Goal: Information Seeking & Learning: Learn about a topic

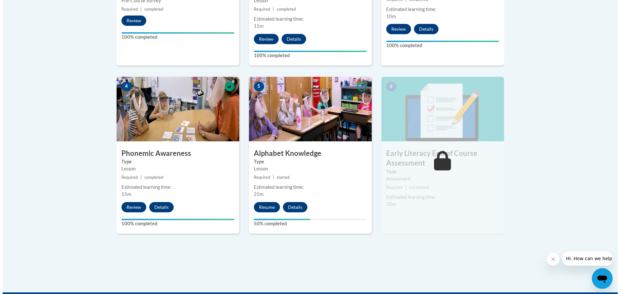
scroll to position [323, 0]
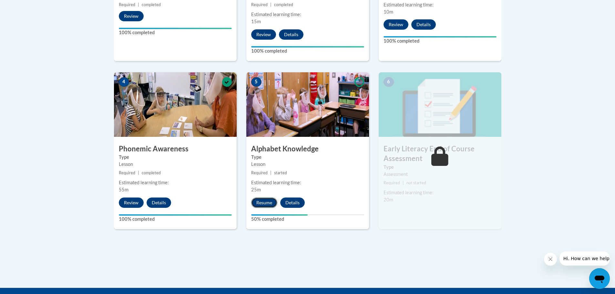
click at [271, 201] on button "Resume" at bounding box center [264, 202] width 26 height 10
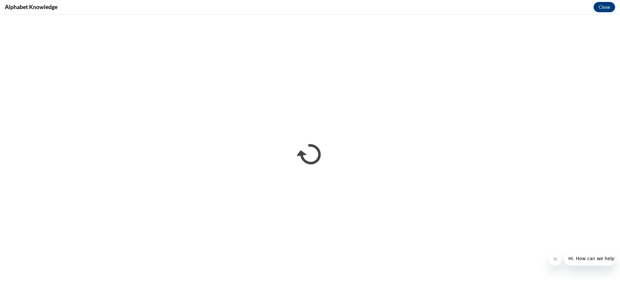
scroll to position [0, 0]
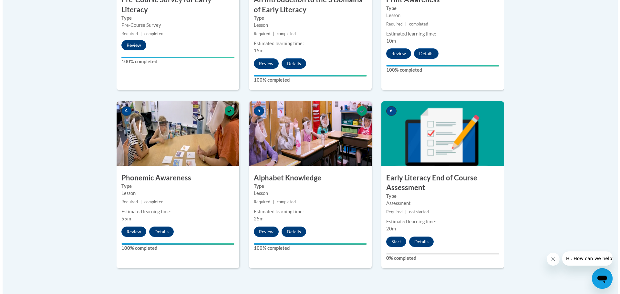
scroll to position [387, 0]
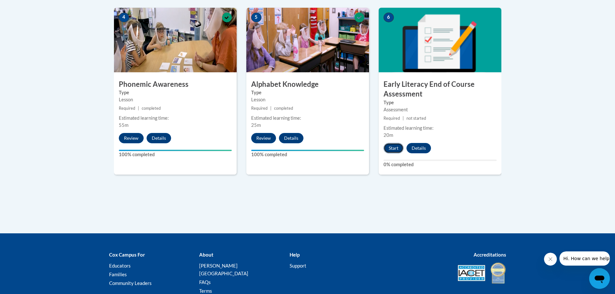
click at [397, 149] on button "Start" at bounding box center [393, 148] width 20 height 10
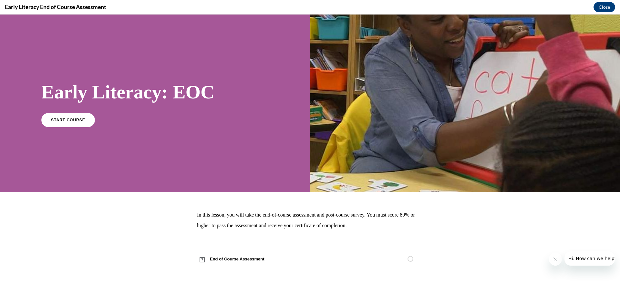
scroll to position [0, 0]
click at [83, 119] on link "START COURSE" at bounding box center [68, 119] width 56 height 15
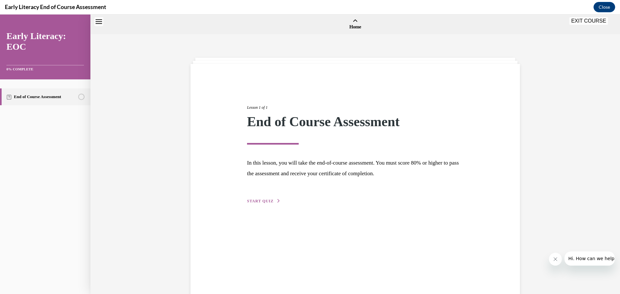
scroll to position [20, 0]
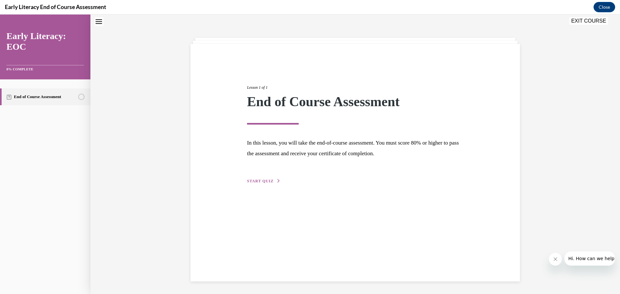
click at [259, 183] on span "START QUIZ" at bounding box center [260, 181] width 26 height 5
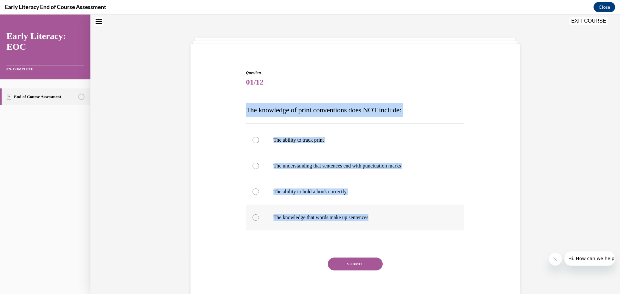
drag, startPoint x: 242, startPoint y: 110, endPoint x: 386, endPoint y: 219, distance: 180.6
click at [386, 219] on div "Question 01/12 The knowledge of print conventions does NOT include: The ability…" at bounding box center [355, 185] width 222 height 250
copy div "The knowledge of print conventions does NOT include: The ability to track print…"
click at [206, 120] on div "Question 01/12 The knowledge of print conventions does NOT include: The ability…" at bounding box center [355, 180] width 332 height 260
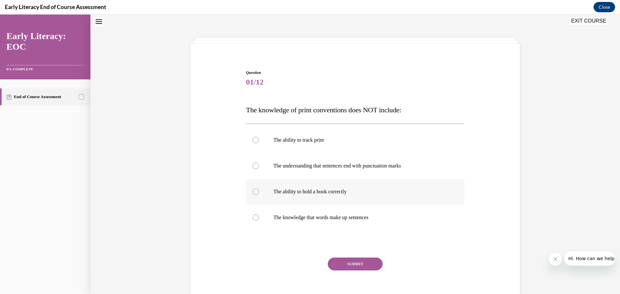
click at [321, 197] on div at bounding box center [355, 192] width 218 height 26
click at [356, 260] on button "SUBMIT" at bounding box center [355, 264] width 55 height 13
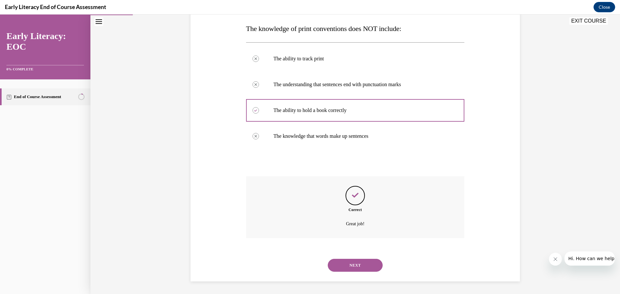
scroll to position [102, 0]
click at [350, 266] on button "NEXT" at bounding box center [355, 264] width 55 height 13
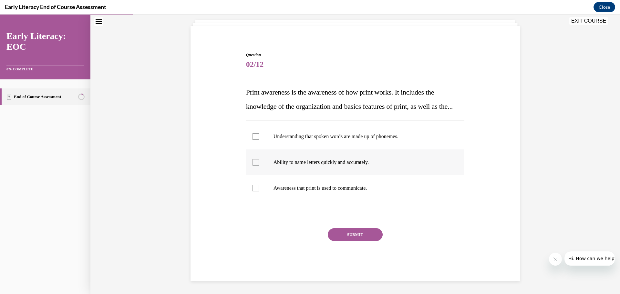
click at [253, 163] on div at bounding box center [255, 162] width 6 height 6
click at [254, 187] on div at bounding box center [255, 188] width 6 height 6
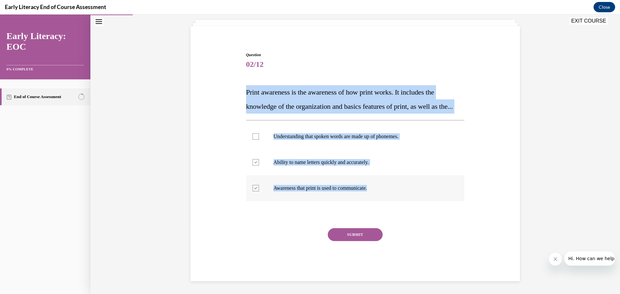
drag, startPoint x: 239, startPoint y: 79, endPoint x: 388, endPoint y: 191, distance: 186.6
click at [388, 191] on div "Question 02/12 Print awareness is the awareness of how print works. It includes…" at bounding box center [355, 157] width 332 height 248
copy div "Print awareness is the awareness of how print works. It includes the knowledge …"
click at [256, 161] on div at bounding box center [255, 162] width 6 height 6
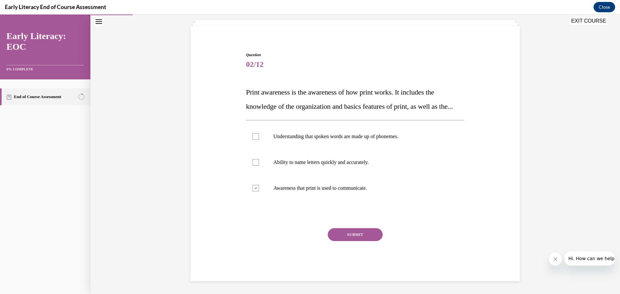
click at [361, 230] on button "SUBMIT" at bounding box center [355, 234] width 55 height 13
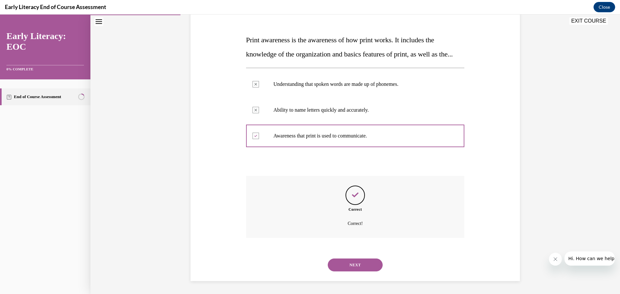
scroll to position [104, 0]
click at [363, 258] on div "NEXT" at bounding box center [355, 265] width 218 height 26
click at [361, 264] on button "NEXT" at bounding box center [355, 264] width 55 height 13
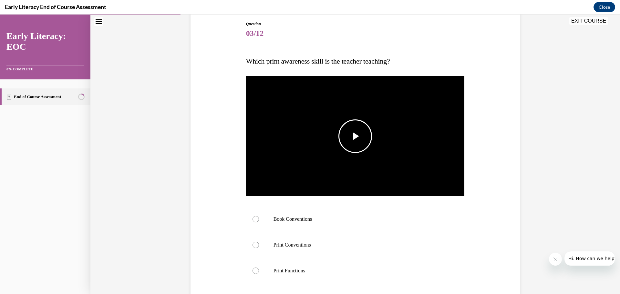
scroll to position [69, 0]
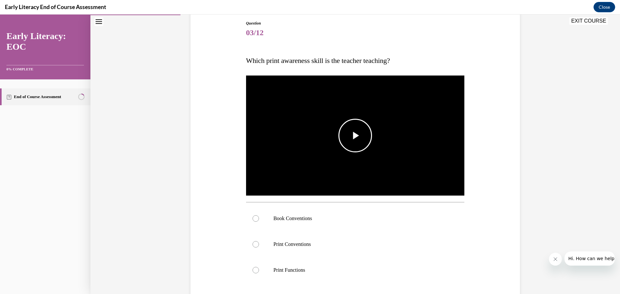
click at [303, 154] on img "Video player" at bounding box center [355, 135] width 218 height 123
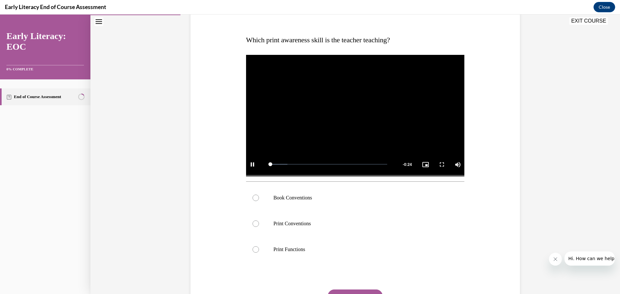
scroll to position [102, 0]
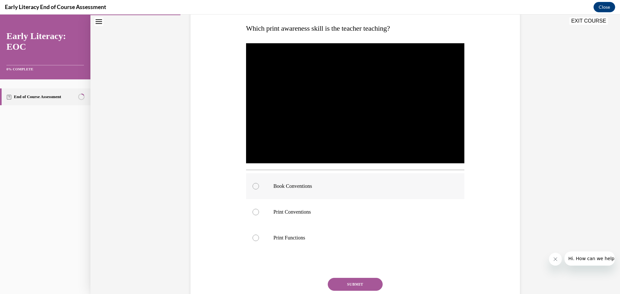
click at [273, 182] on div at bounding box center [355, 186] width 218 height 26
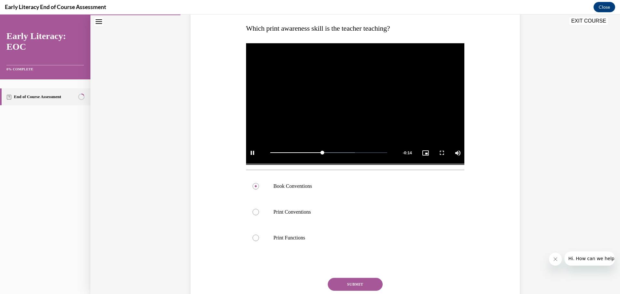
click at [362, 282] on button "SUBMIT" at bounding box center [355, 284] width 55 height 13
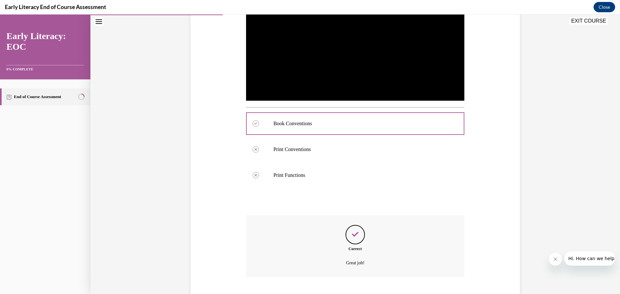
scroll to position [203, 0]
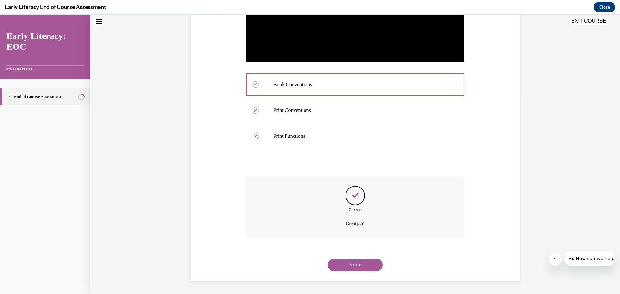
click at [365, 267] on button "NEXT" at bounding box center [355, 264] width 55 height 13
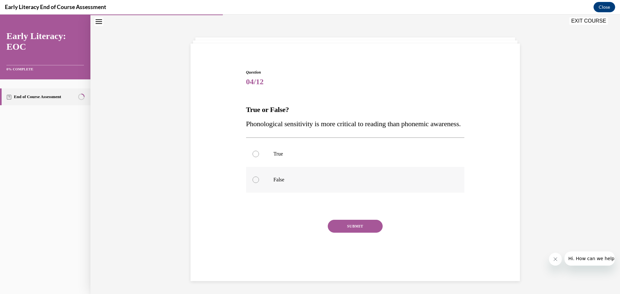
scroll to position [26, 0]
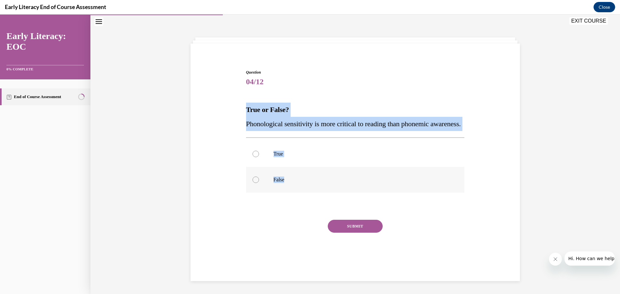
drag, startPoint x: 237, startPoint y: 98, endPoint x: 282, endPoint y: 189, distance: 101.3
click at [282, 189] on div "Question 04/12 True or False? Phonological sensitivity is more critical to read…" at bounding box center [355, 161] width 332 height 223
copy div "True or False? Phonological sensitivity is more critical to reading than phonem…"
click at [274, 183] on p "False" at bounding box center [360, 180] width 175 height 6
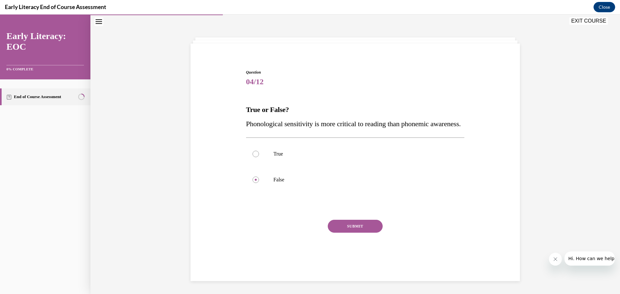
click at [353, 233] on button "SUBMIT" at bounding box center [355, 226] width 55 height 13
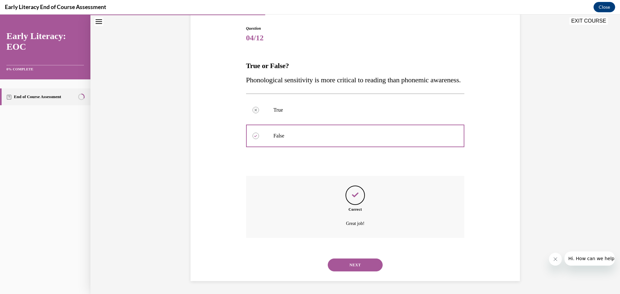
scroll to position [78, 0]
click at [370, 270] on button "NEXT" at bounding box center [355, 264] width 55 height 13
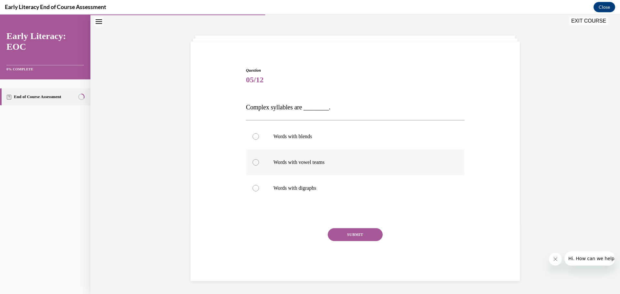
click at [260, 162] on div at bounding box center [355, 162] width 218 height 26
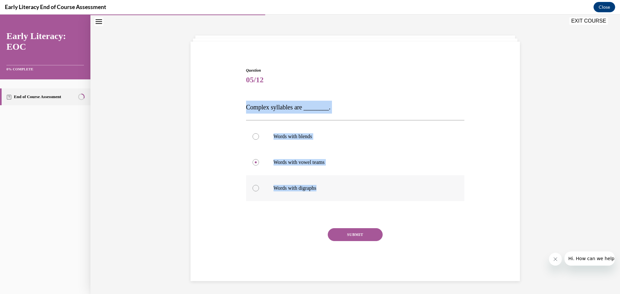
drag, startPoint x: 252, startPoint y: 107, endPoint x: 345, endPoint y: 187, distance: 122.9
click at [345, 187] on div "Question 05/12 Complex syllables are ________. Words with blends Words with vow…" at bounding box center [355, 174] width 218 height 214
copy div "Complex syllables are ________. Words with blends Words with vowel teams Words …"
click at [269, 133] on div at bounding box center [355, 137] width 218 height 26
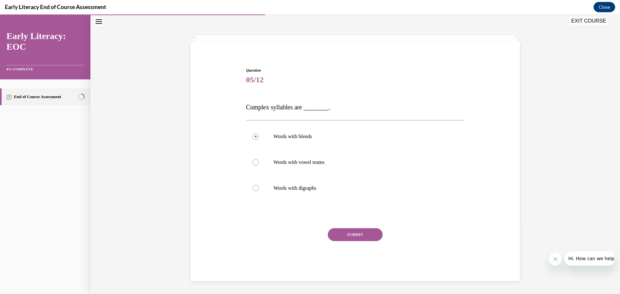
click at [356, 235] on button "SUBMIT" at bounding box center [355, 234] width 55 height 13
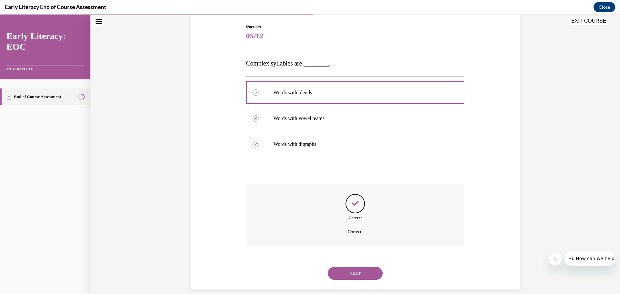
scroll to position [75, 0]
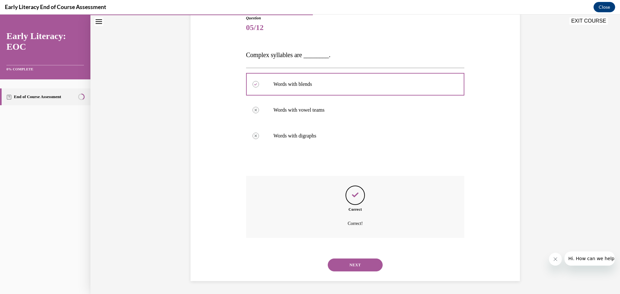
click at [352, 265] on button "NEXT" at bounding box center [355, 264] width 55 height 13
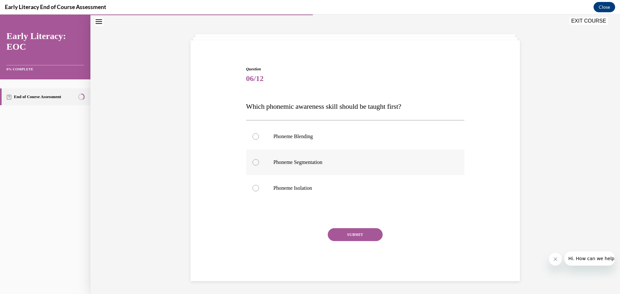
scroll to position [24, 0]
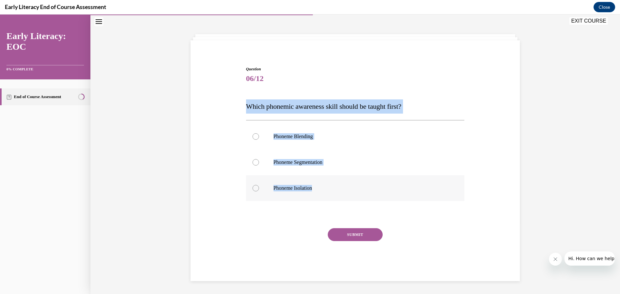
drag, startPoint x: 245, startPoint y: 108, endPoint x: 318, endPoint y: 187, distance: 108.3
click at [318, 187] on div "Question 06/12 Which phonemic awareness skill should be taught first? Phoneme B…" at bounding box center [355, 173] width 218 height 215
copy div "Which phonemic awareness skill should be taught first? Phoneme Blending Phoneme…"
click at [275, 189] on p "Phoneme Isolation" at bounding box center [360, 188] width 175 height 6
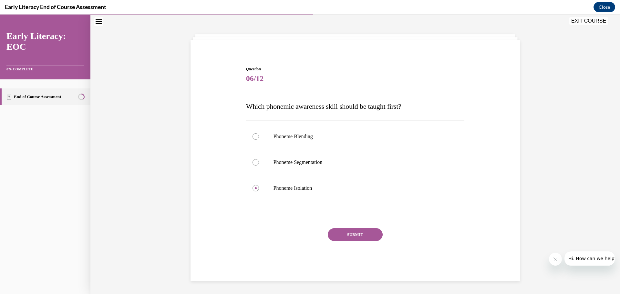
click at [358, 239] on button "SUBMIT" at bounding box center [355, 234] width 55 height 13
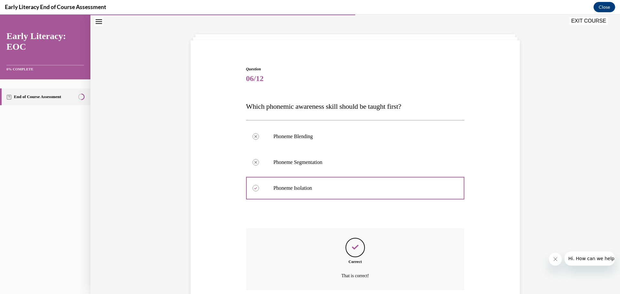
scroll to position [76, 0]
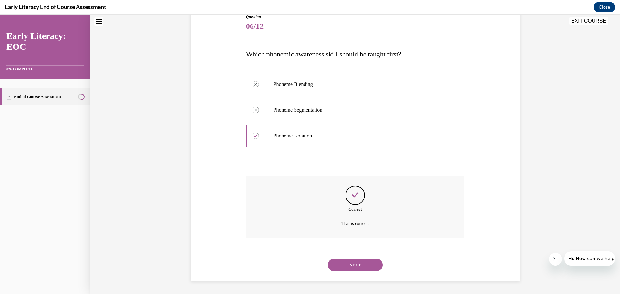
click at [360, 268] on button "NEXT" at bounding box center [355, 264] width 55 height 13
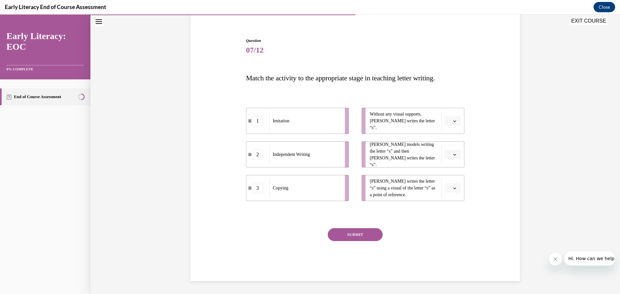
click at [457, 153] on button "button" at bounding box center [453, 155] width 16 height 10
click at [448, 181] on span "1" at bounding box center [448, 181] width 2 height 5
click at [452, 187] on span "button" at bounding box center [454, 188] width 5 height 5
click at [453, 238] on div "3" at bounding box center [449, 241] width 16 height 13
click at [453, 121] on icon "button" at bounding box center [454, 120] width 3 height 3
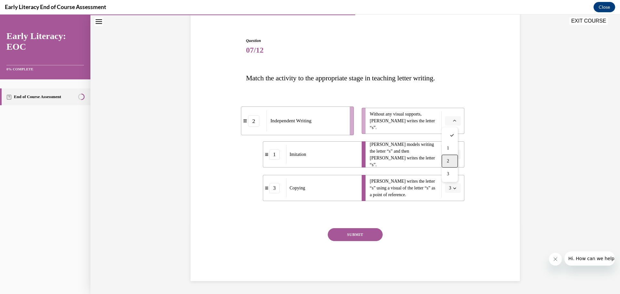
click at [452, 161] on div "2" at bounding box center [449, 161] width 16 height 13
click at [365, 235] on button "SUBMIT" at bounding box center [355, 234] width 55 height 13
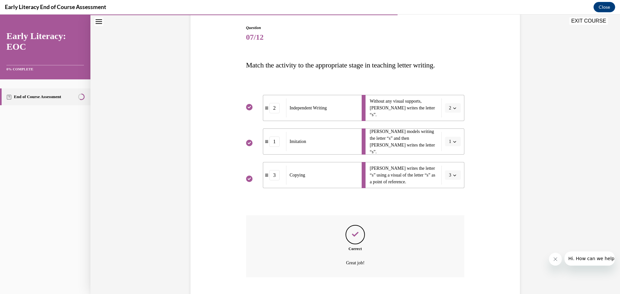
scroll to position [104, 0]
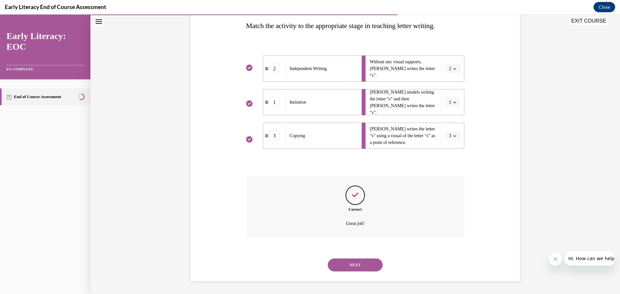
click at [370, 265] on button "NEXT" at bounding box center [355, 264] width 55 height 13
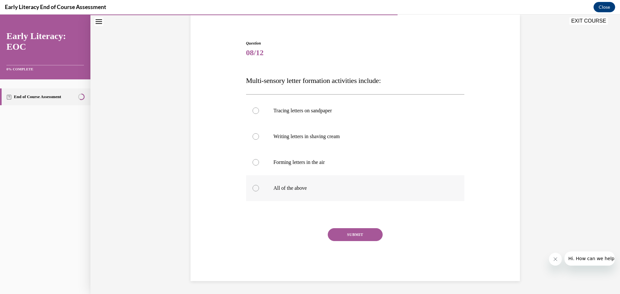
click at [296, 190] on p "All of the above" at bounding box center [360, 188] width 175 height 6
click at [338, 238] on button "SUBMIT" at bounding box center [355, 234] width 55 height 13
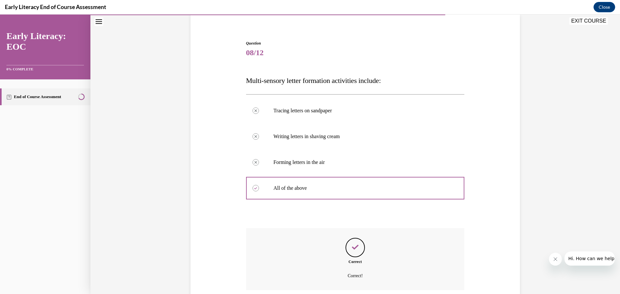
scroll to position [102, 0]
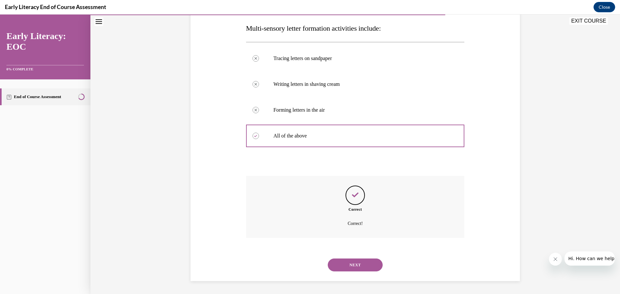
click at [343, 259] on button "NEXT" at bounding box center [355, 264] width 55 height 13
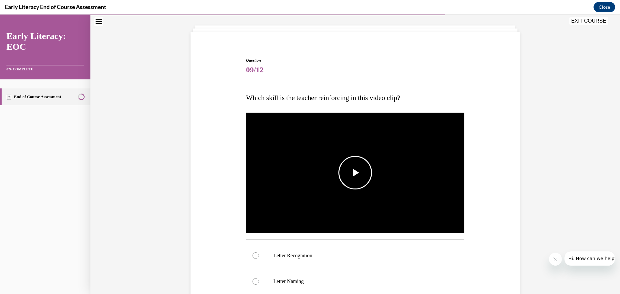
click at [305, 149] on img "Video player" at bounding box center [355, 172] width 218 height 123
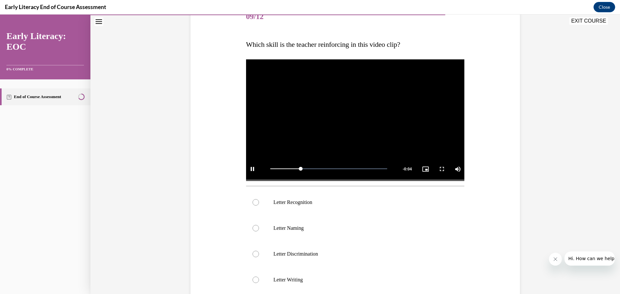
scroll to position [118, 0]
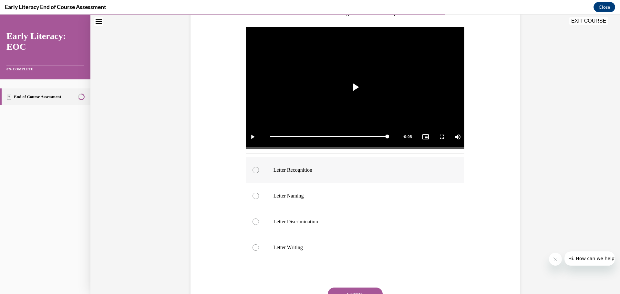
click at [267, 167] on div at bounding box center [355, 170] width 218 height 26
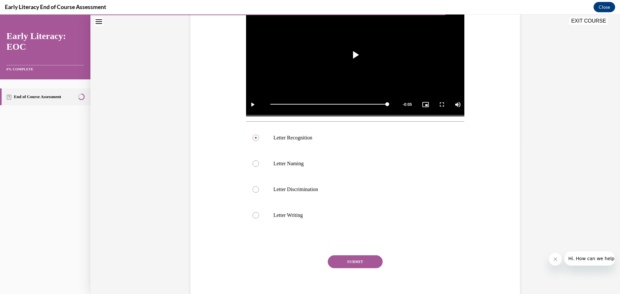
click at [351, 261] on button "SUBMIT" at bounding box center [355, 261] width 55 height 13
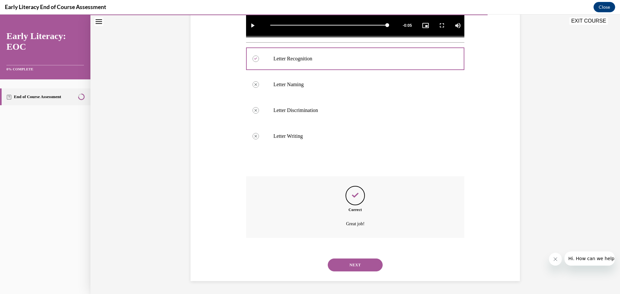
click at [348, 266] on button "NEXT" at bounding box center [355, 264] width 55 height 13
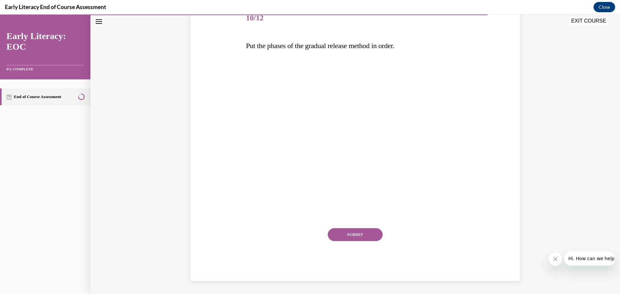
scroll to position [72, 0]
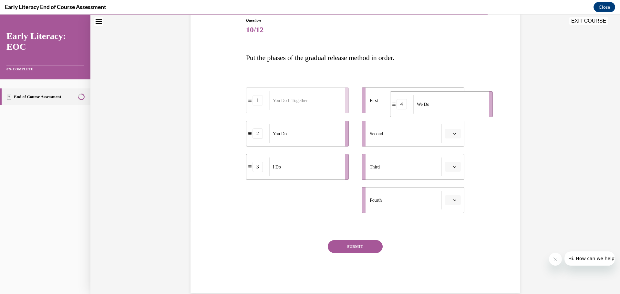
drag, startPoint x: 305, startPoint y: 200, endPoint x: 449, endPoint y: 104, distance: 172.9
click at [449, 104] on div "We Do" at bounding box center [448, 104] width 71 height 19
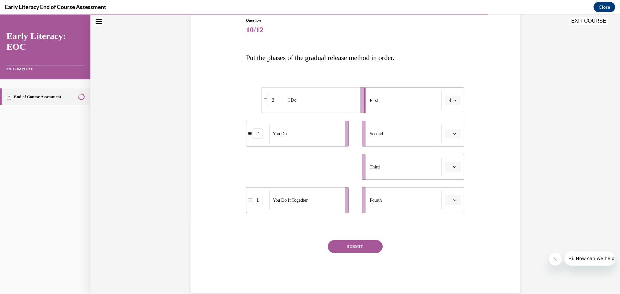
drag, startPoint x: 284, startPoint y: 175, endPoint x: 300, endPoint y: 108, distance: 68.6
click at [300, 108] on div "I Do" at bounding box center [320, 100] width 71 height 19
drag, startPoint x: 294, startPoint y: 165, endPoint x: 442, endPoint y: 124, distance: 153.1
click at [446, 125] on div "We Do" at bounding box center [456, 127] width 71 height 19
drag, startPoint x: 442, startPoint y: 124, endPoint x: 440, endPoint y: 126, distance: 3.4
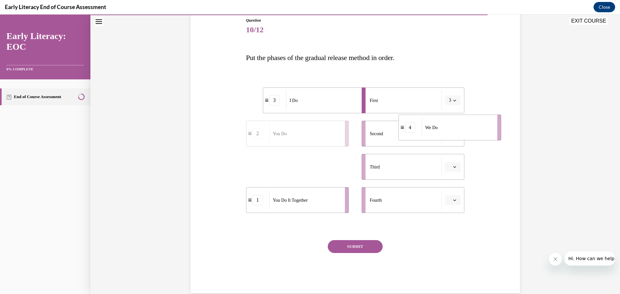
click at [440, 126] on li "Second" at bounding box center [412, 134] width 103 height 26
drag, startPoint x: 271, startPoint y: 173, endPoint x: 394, endPoint y: 173, distance: 122.6
click at [394, 173] on div "You Do" at bounding box center [427, 166] width 71 height 19
drag, startPoint x: 291, startPoint y: 169, endPoint x: 409, endPoint y: 211, distance: 124.9
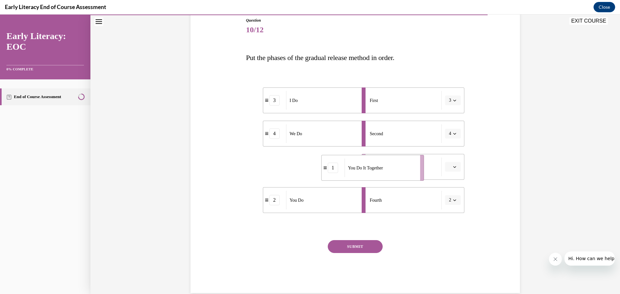
drag, startPoint x: 289, startPoint y: 170, endPoint x: 366, endPoint y: 170, distance: 76.5
click at [366, 170] on span "You Do It Together" at bounding box center [365, 168] width 35 height 7
click at [352, 245] on button "SUBMIT" at bounding box center [355, 246] width 55 height 13
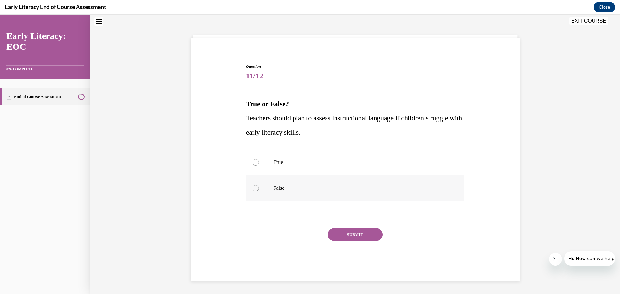
scroll to position [26, 0]
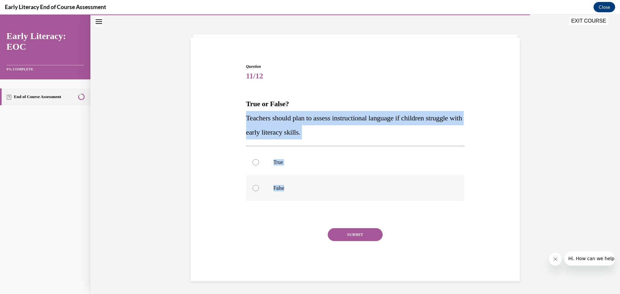
drag, startPoint x: 241, startPoint y: 116, endPoint x: 304, endPoint y: 189, distance: 96.3
click at [304, 189] on div "Question 11/12 True or False? Teachers should plan to assess instructional lang…" at bounding box center [355, 162] width 332 height 237
copy div "Teachers should plan to assess instructional language if children struggle with…"
click at [255, 161] on div at bounding box center [255, 162] width 6 height 6
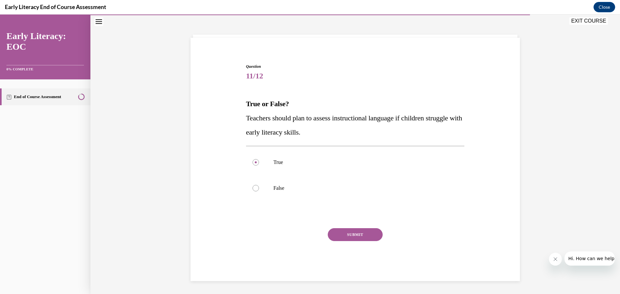
click at [351, 233] on button "SUBMIT" at bounding box center [355, 234] width 55 height 13
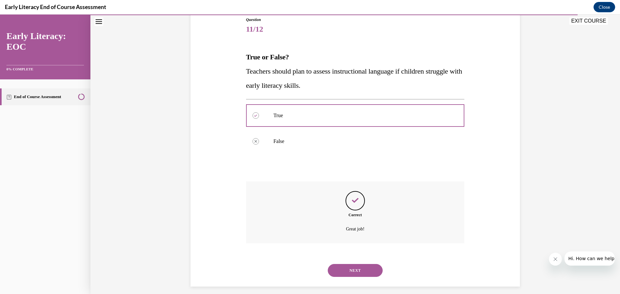
scroll to position [78, 0]
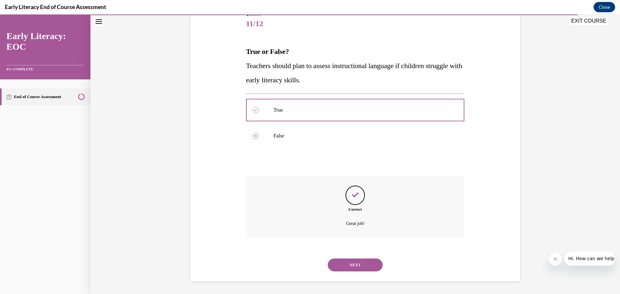
click at [352, 258] on div "NEXT" at bounding box center [355, 265] width 218 height 26
click at [349, 270] on button "NEXT" at bounding box center [355, 264] width 55 height 13
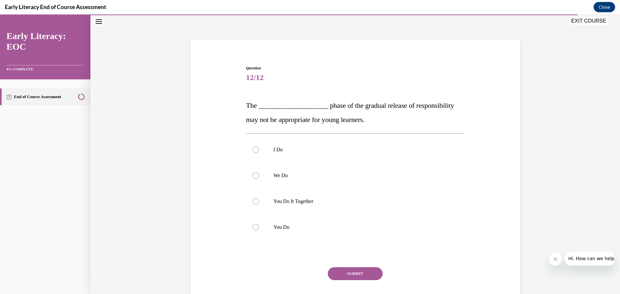
scroll to position [25, 0]
click at [285, 227] on p "You Do" at bounding box center [360, 227] width 175 height 6
click at [355, 279] on button "SUBMIT" at bounding box center [355, 273] width 55 height 13
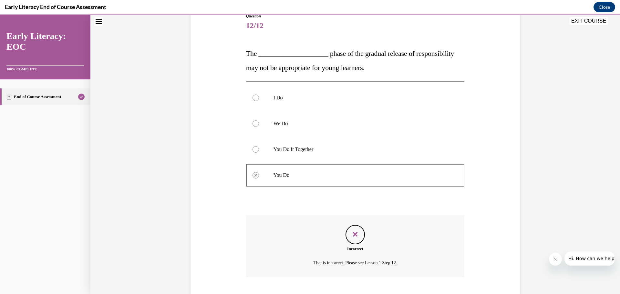
scroll to position [116, 0]
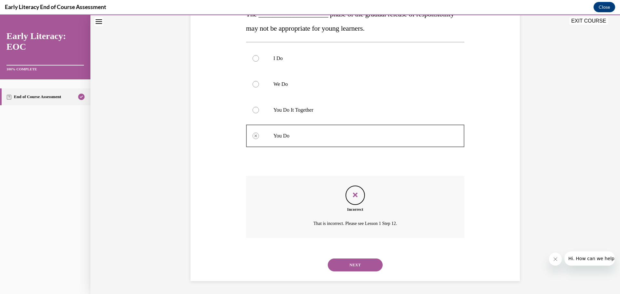
click at [355, 264] on button "NEXT" at bounding box center [355, 264] width 55 height 13
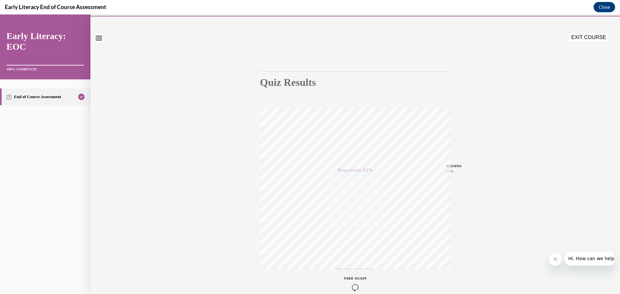
scroll to position [0, 0]
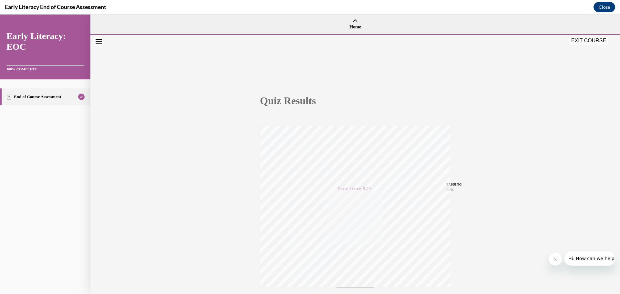
click at [595, 37] on button "EXIT COURSE" at bounding box center [588, 41] width 39 height 8
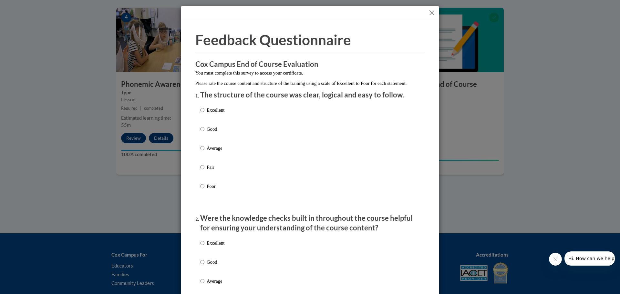
click at [431, 12] on button "Close" at bounding box center [432, 13] width 8 height 8
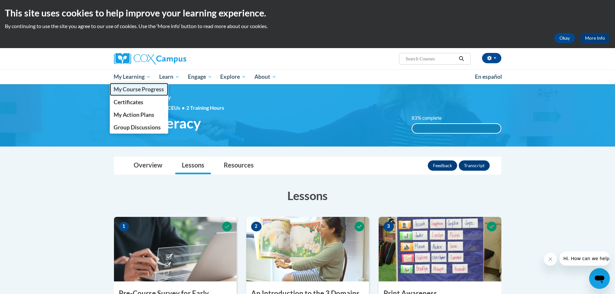
click at [137, 93] on span "My Course Progress" at bounding box center [139, 89] width 50 height 7
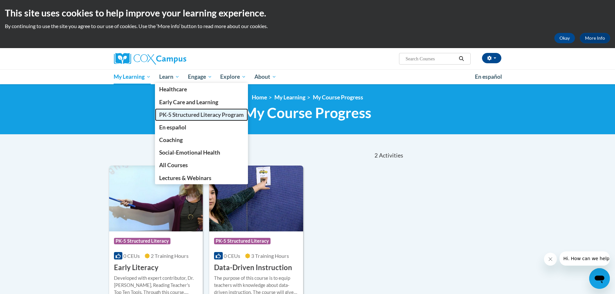
click at [187, 115] on span "PK-5 Structured Literacy Program" at bounding box center [201, 114] width 85 height 7
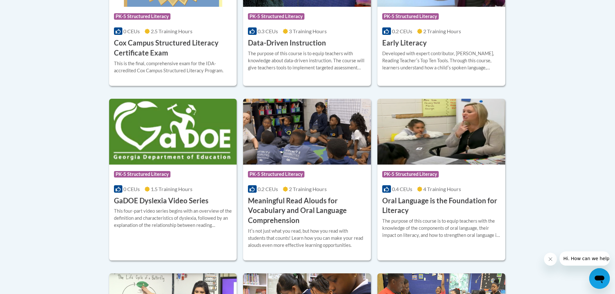
scroll to position [354, 0]
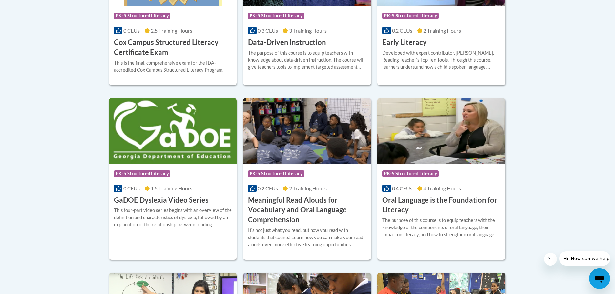
click at [187, 217] on div "This four-part video series begins with an overview of the definition and chara…" at bounding box center [173, 217] width 118 height 21
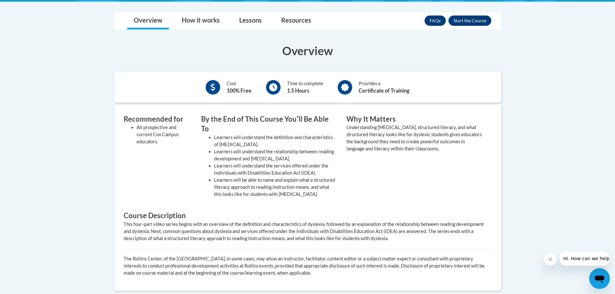
scroll to position [161, 0]
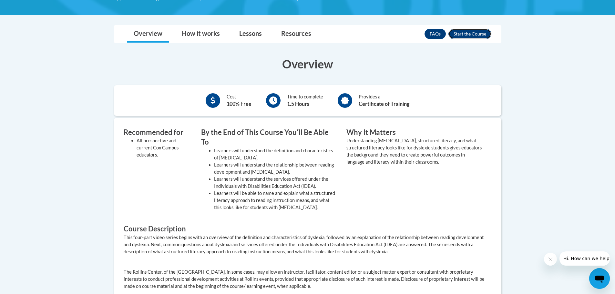
click at [475, 35] on button "Enroll" at bounding box center [469, 34] width 43 height 10
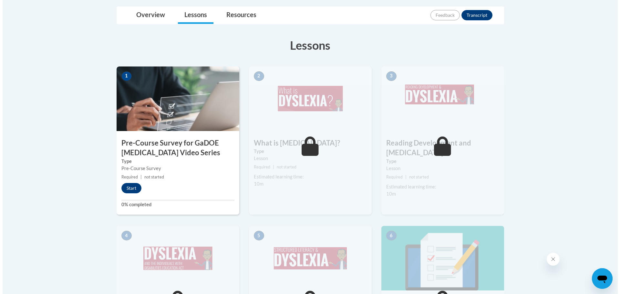
scroll to position [161, 0]
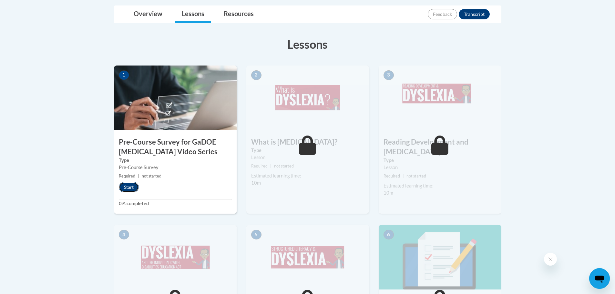
click at [123, 189] on button "Start" at bounding box center [129, 187] width 20 height 10
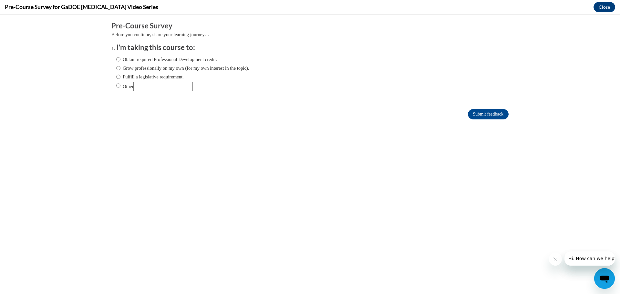
scroll to position [0, 0]
click at [167, 57] on label "Obtain required Professional Development credit." at bounding box center [166, 59] width 101 height 7
click at [120, 57] on input "Obtain required Professional Development credit." at bounding box center [118, 59] width 4 height 7
radio input "true"
click at [489, 113] on input "Submit feedback" at bounding box center [488, 114] width 41 height 10
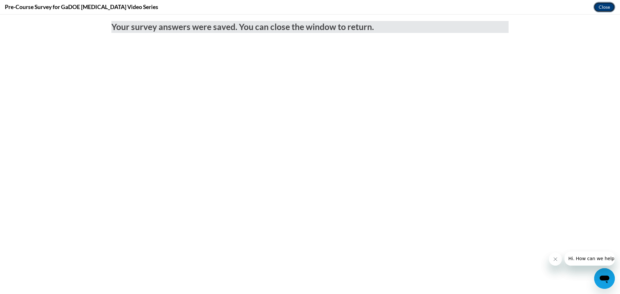
click at [610, 3] on button "Close" at bounding box center [604, 7] width 22 height 10
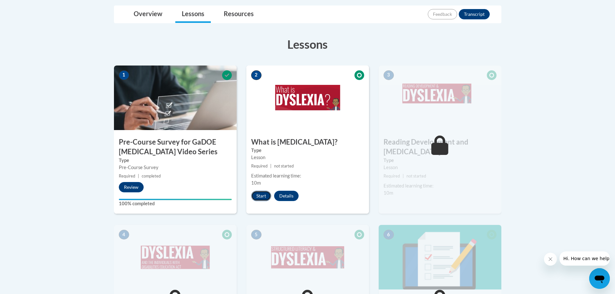
click at [260, 196] on button "Start" at bounding box center [261, 196] width 20 height 10
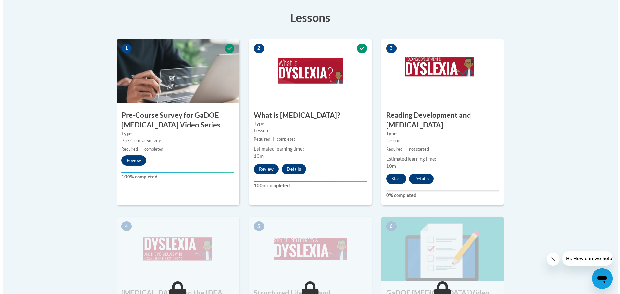
scroll to position [194, 0]
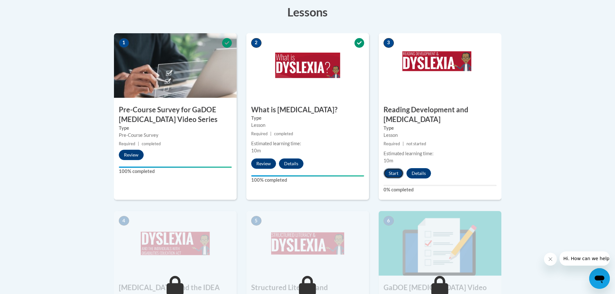
click at [391, 168] on button "Start" at bounding box center [393, 173] width 20 height 10
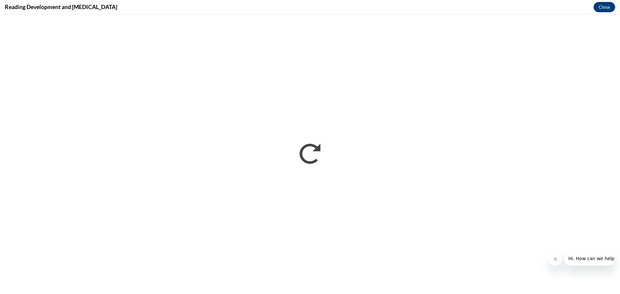
scroll to position [0, 0]
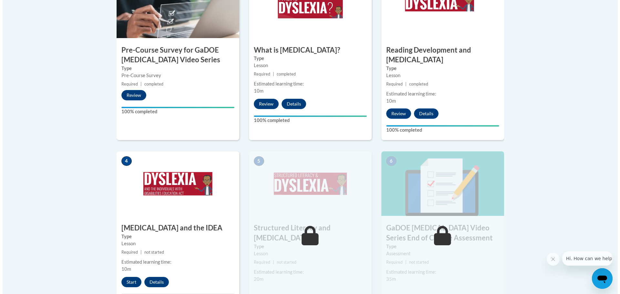
scroll to position [258, 0]
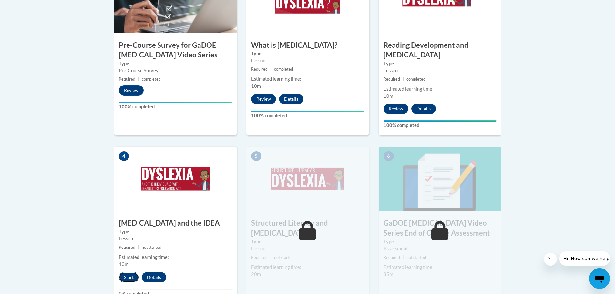
click at [130, 272] on button "Start" at bounding box center [129, 277] width 20 height 10
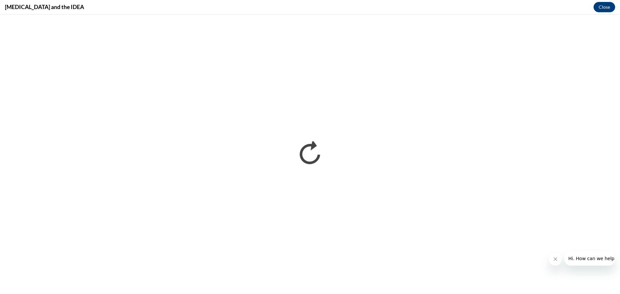
scroll to position [0, 0]
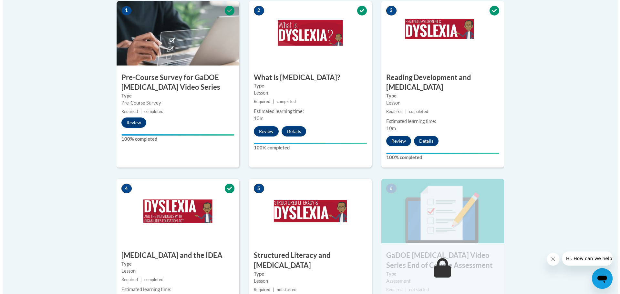
scroll to position [290, 0]
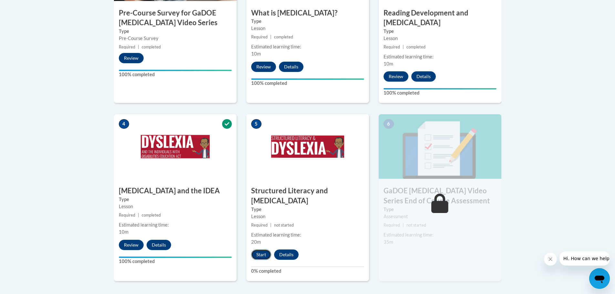
click at [261, 249] on button "Start" at bounding box center [261, 254] width 20 height 10
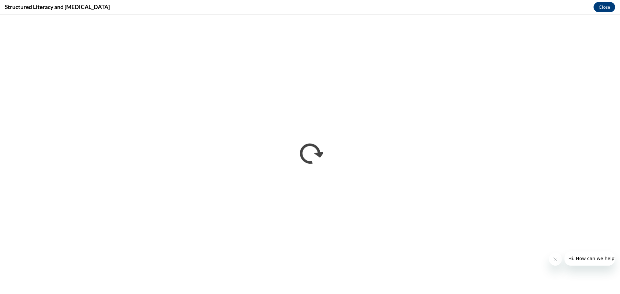
scroll to position [0, 0]
